Goal: Navigation & Orientation: Find specific page/section

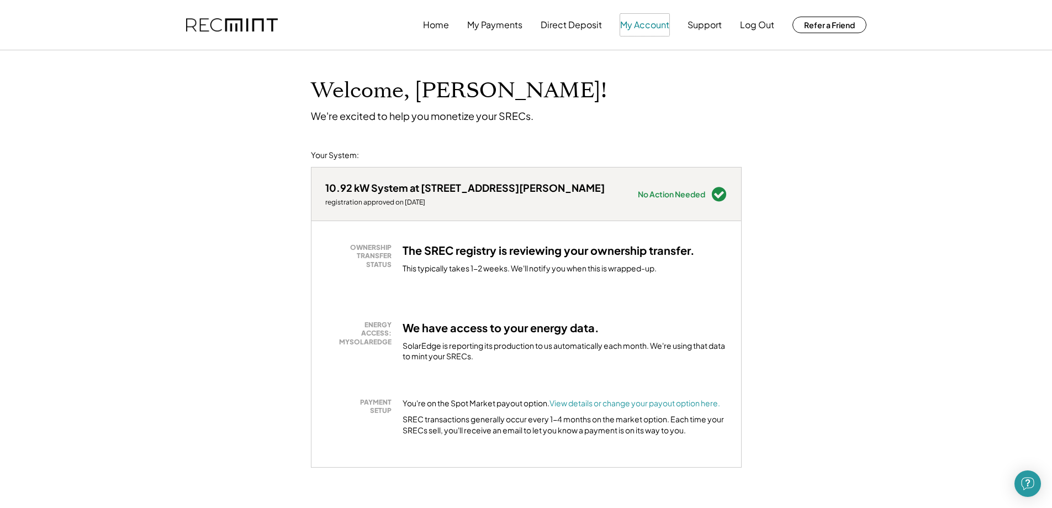
click at [635, 28] on button "My Account" at bounding box center [644, 25] width 49 height 22
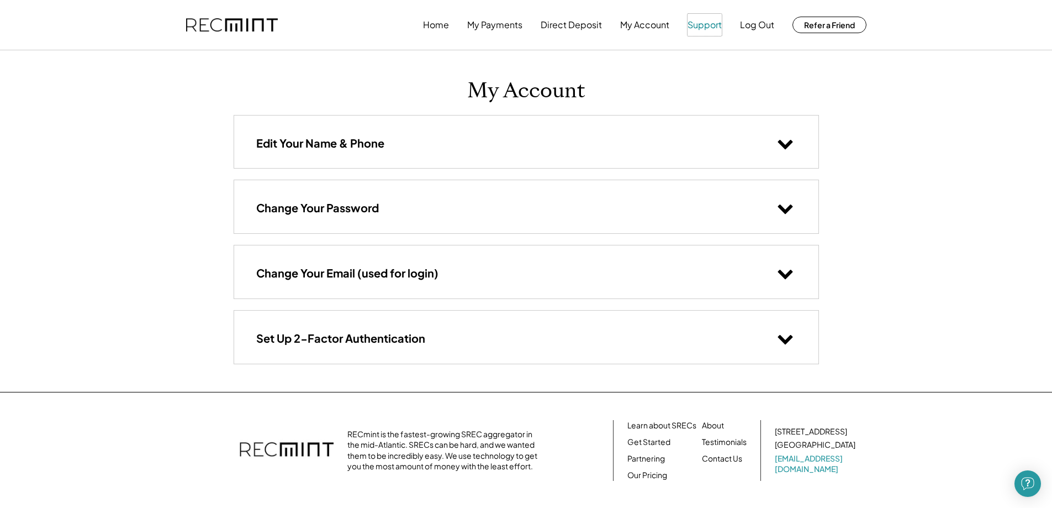
click at [712, 26] on button "Support" at bounding box center [705, 25] width 34 height 22
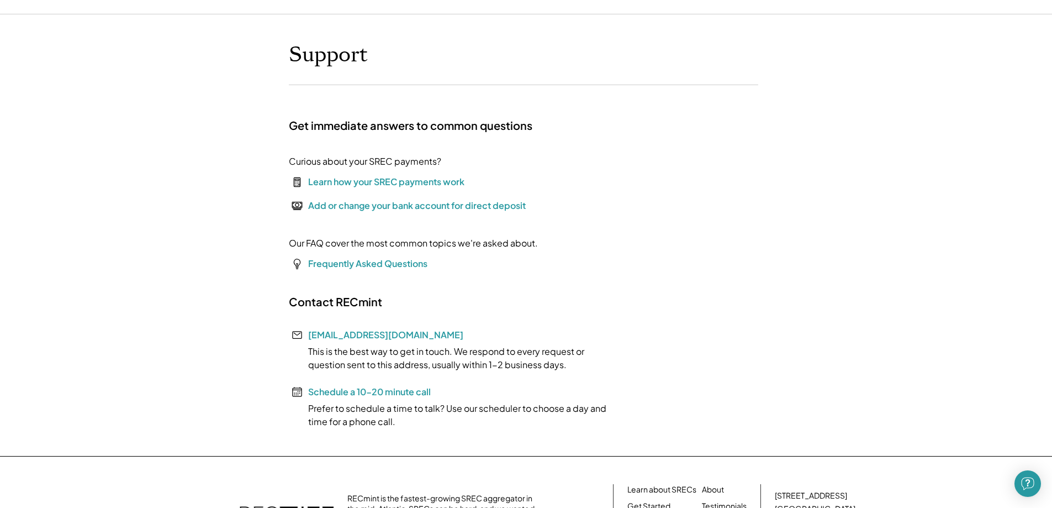
scroll to position [55, 0]
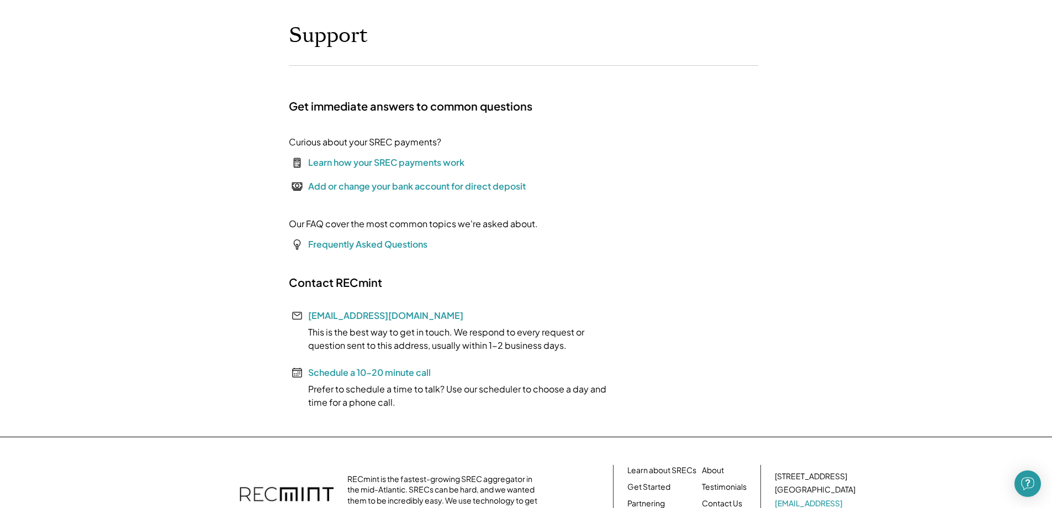
click at [324, 36] on h1 "Support" at bounding box center [328, 36] width 79 height 26
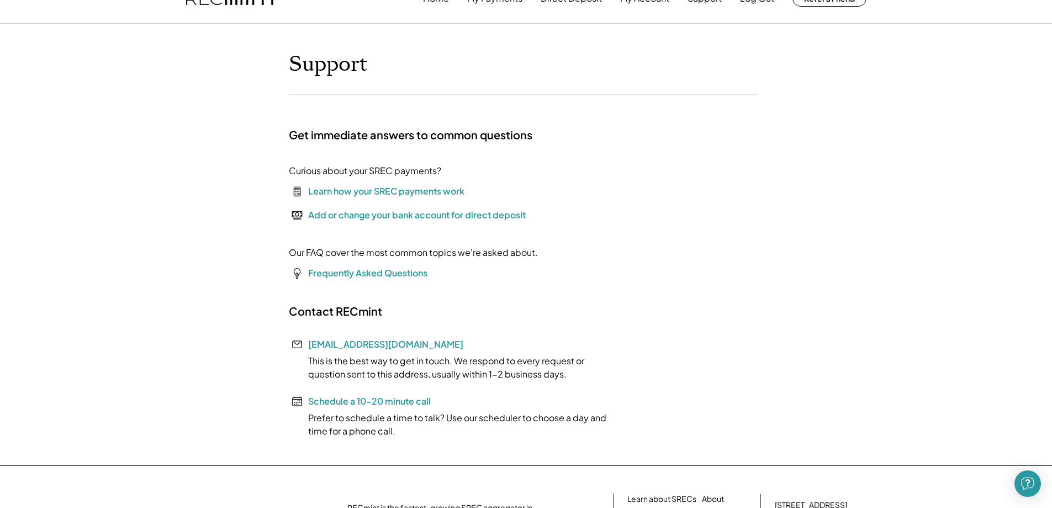
scroll to position [0, 0]
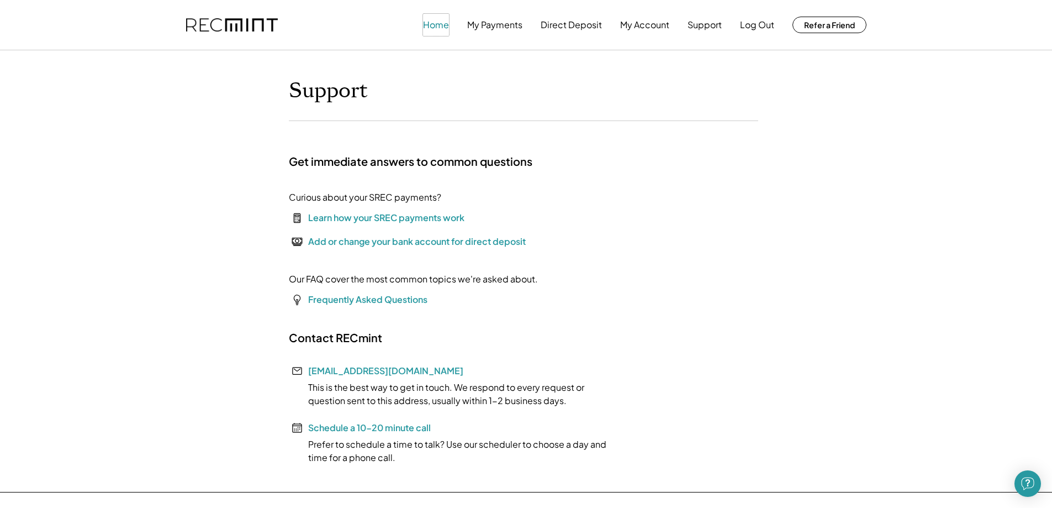
click at [438, 24] on button "Home" at bounding box center [436, 25] width 26 height 22
